Goal: Information Seeking & Learning: Check status

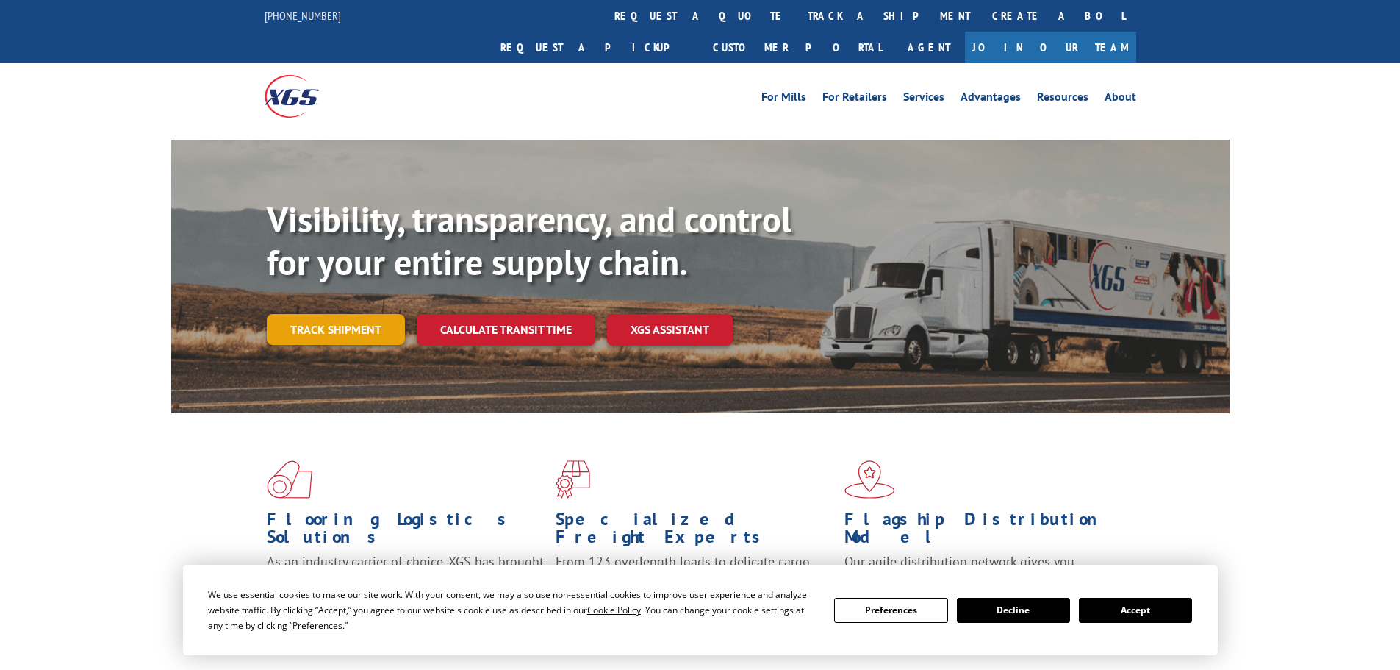
click at [362, 314] on link "Track shipment" at bounding box center [336, 329] width 138 height 31
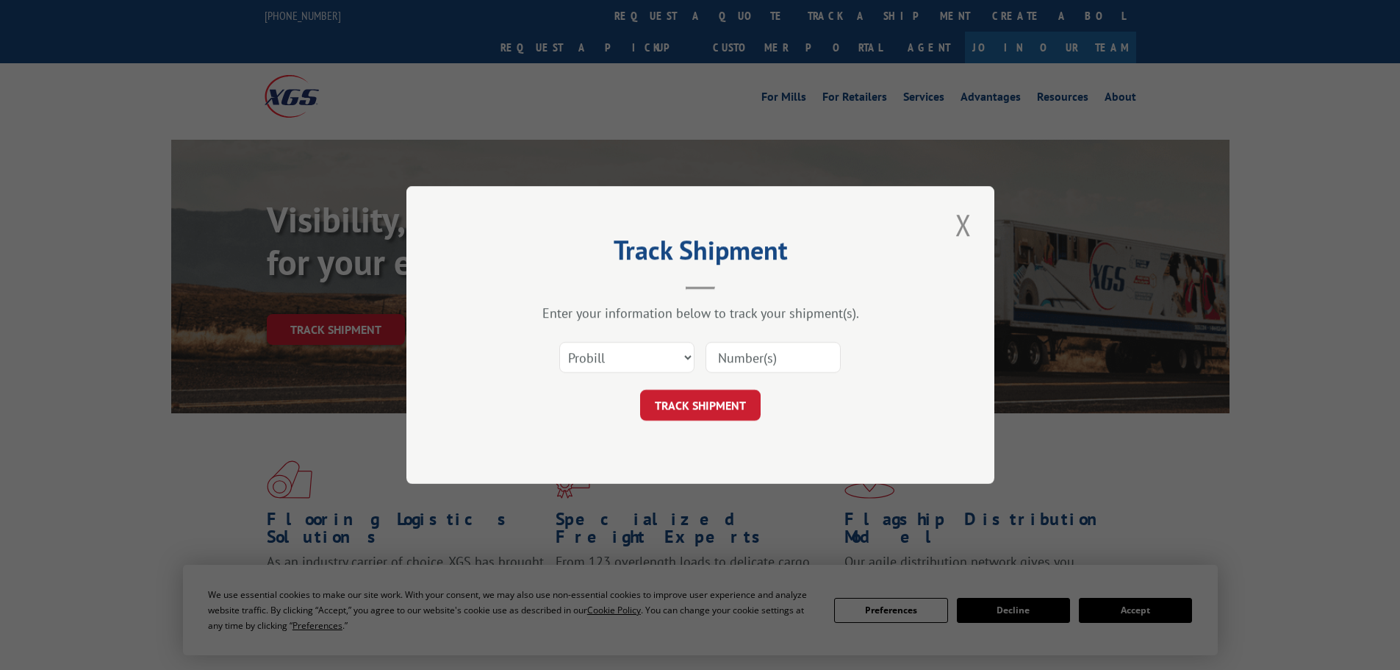
click at [775, 355] on input at bounding box center [773, 357] width 135 height 31
click at [610, 342] on select "Select category... Probill BOL PO" at bounding box center [626, 357] width 135 height 31
select select "bol"
click at [559, 342] on select "Select category... Probill BOL PO" at bounding box center [626, 357] width 135 height 31
click at [741, 365] on input at bounding box center [773, 357] width 135 height 31
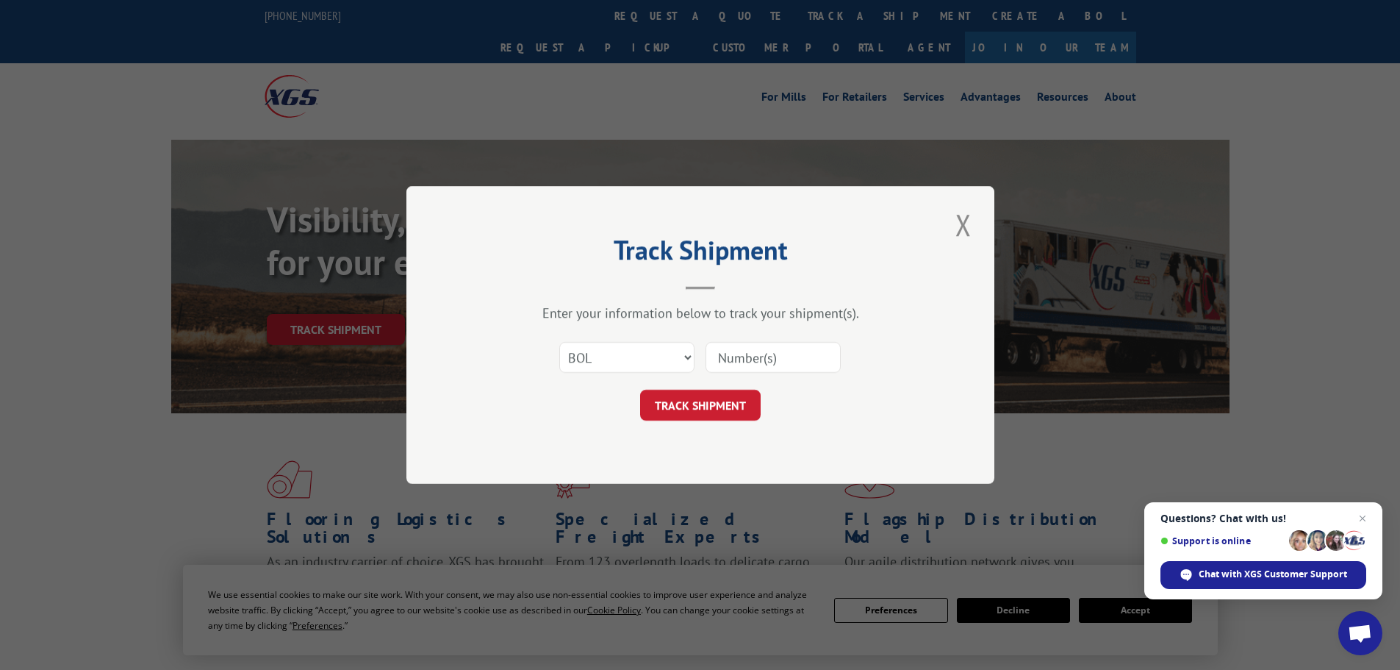
paste input "425119"
type input "425119"
click button "TRACK SHIPMENT" at bounding box center [700, 405] width 121 height 31
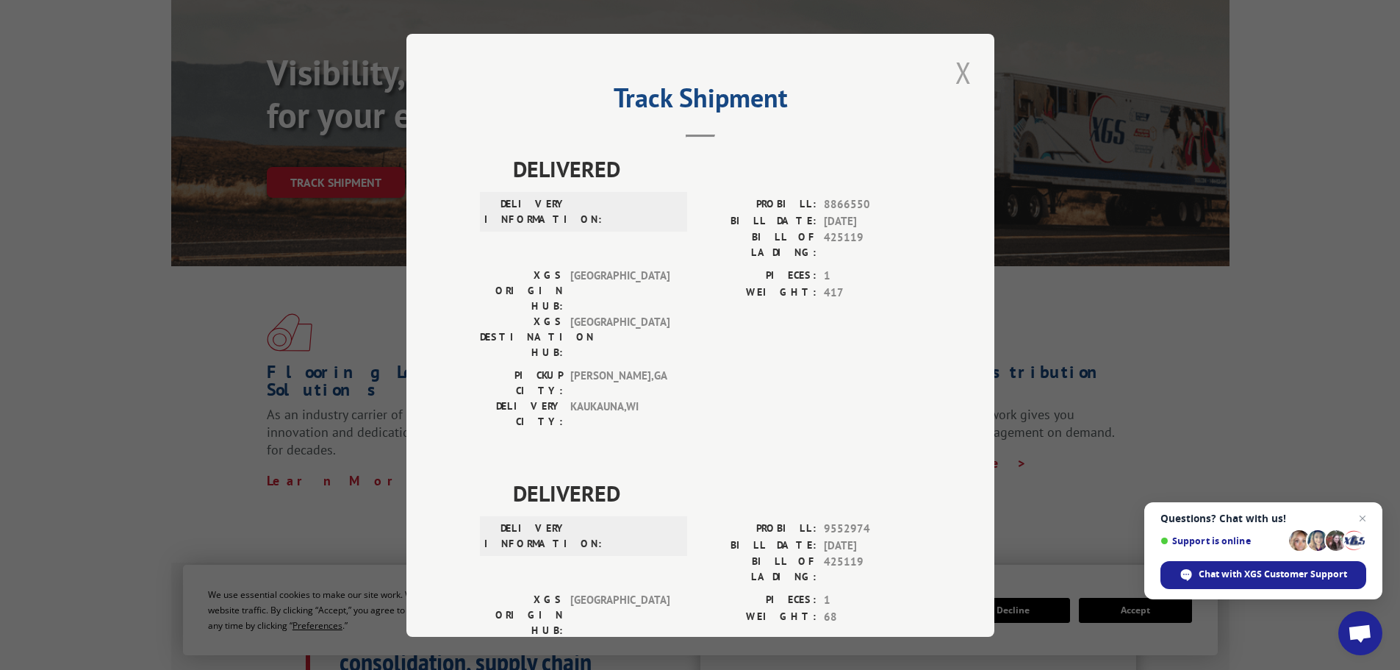
click at [968, 74] on button "Close modal" at bounding box center [963, 72] width 25 height 40
